Goal: Information Seeking & Learning: Learn about a topic

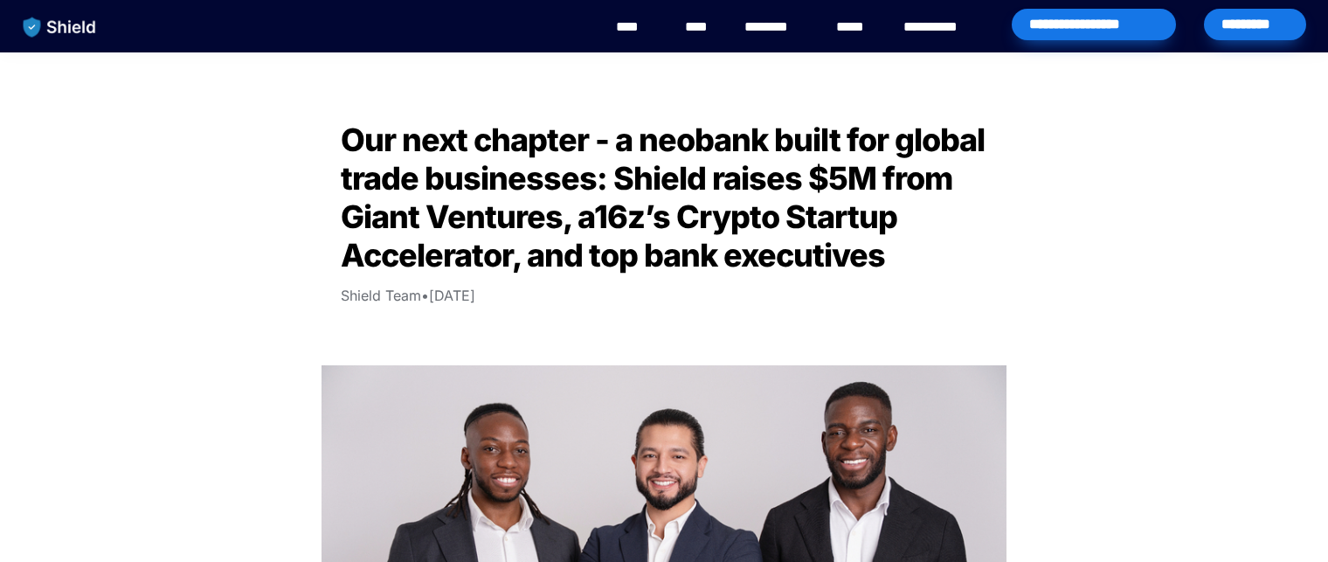
click at [73, 40] on img "main navigation" at bounding box center [60, 27] width 90 height 37
